Goal: Navigation & Orientation: Find specific page/section

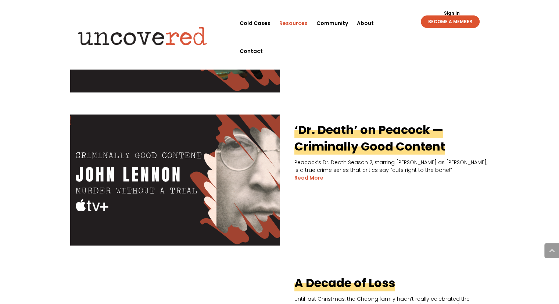
scroll to position [735, 0]
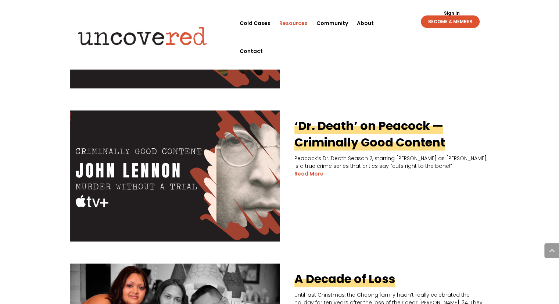
click at [299, 21] on link "Resources" at bounding box center [293, 23] width 28 height 28
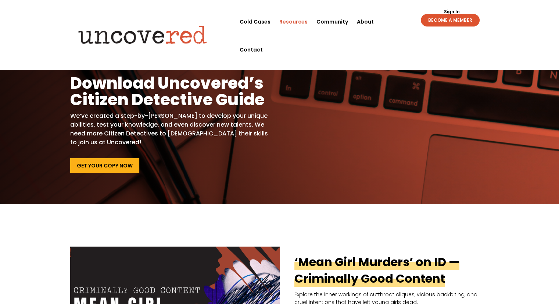
click at [299, 21] on link "Resources" at bounding box center [293, 22] width 28 height 28
click at [299, 23] on link "Resources" at bounding box center [293, 22] width 28 height 28
